Goal: Navigation & Orientation: Find specific page/section

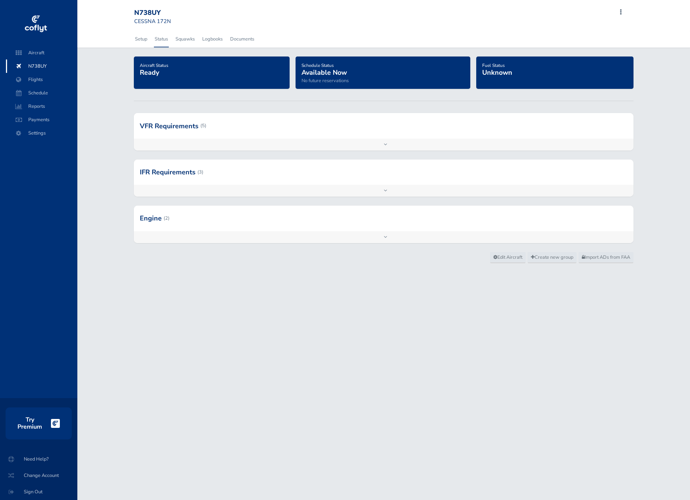
click at [213, 135] on div at bounding box center [383, 125] width 499 height 25
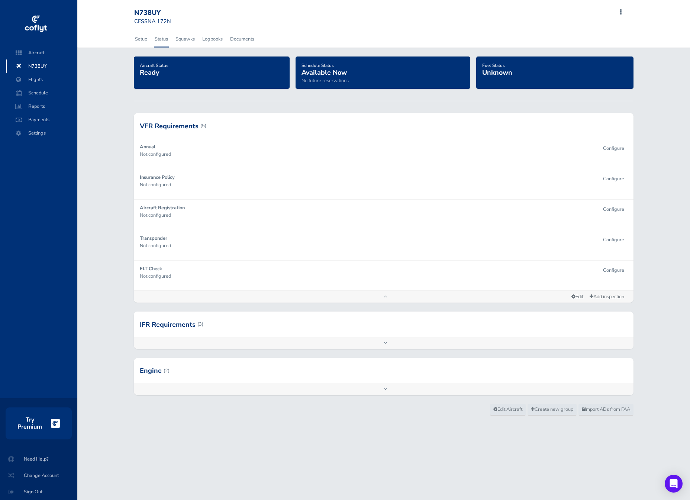
click at [243, 326] on div at bounding box center [383, 323] width 499 height 25
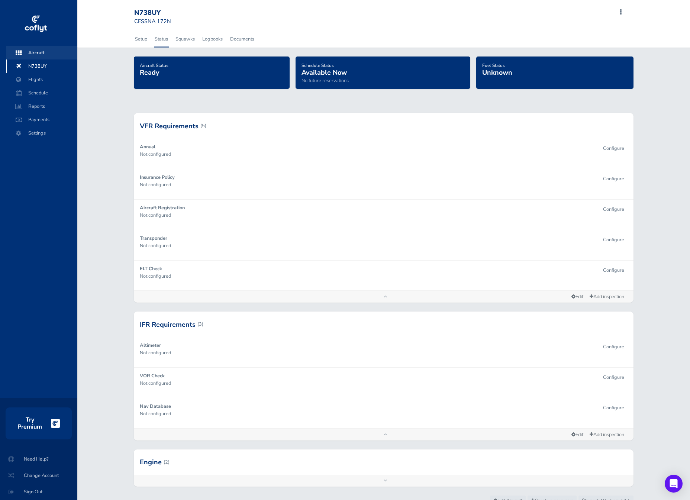
click at [48, 55] on span "Aircraft" at bounding box center [41, 52] width 56 height 13
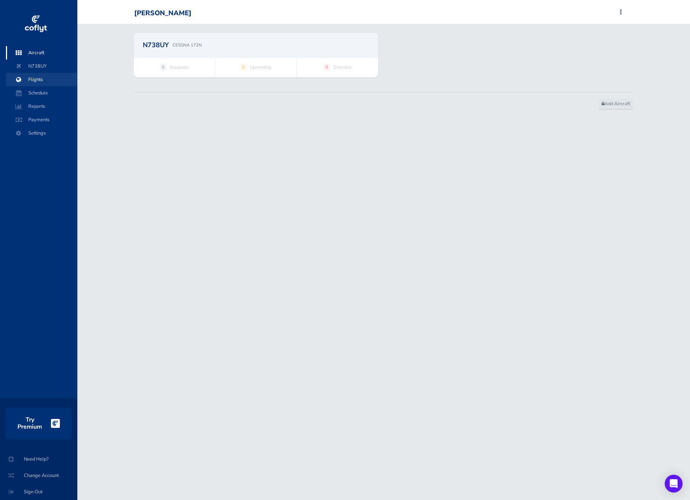
click at [51, 79] on span "Flights" at bounding box center [41, 79] width 56 height 13
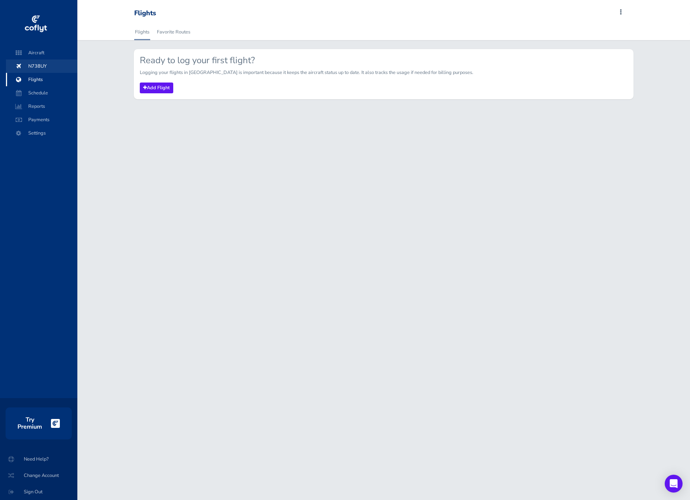
click at [43, 67] on span "N738UY" at bounding box center [41, 65] width 56 height 13
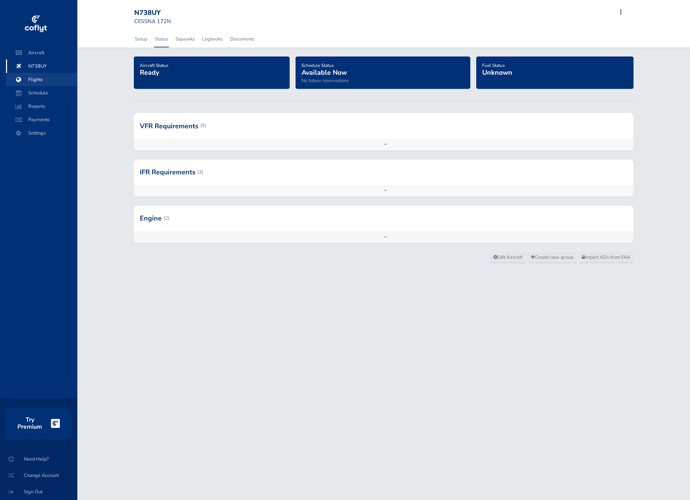
click at [40, 81] on span "Flights" at bounding box center [41, 79] width 56 height 13
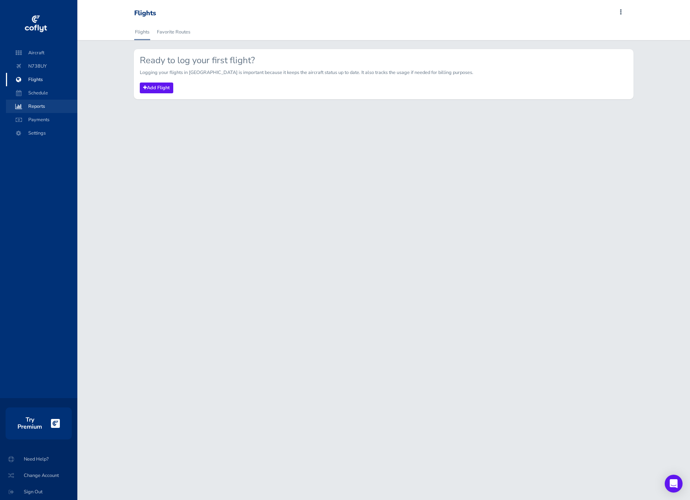
click at [35, 109] on span "Reports" at bounding box center [41, 106] width 56 height 13
